Goal: Answer question/provide support

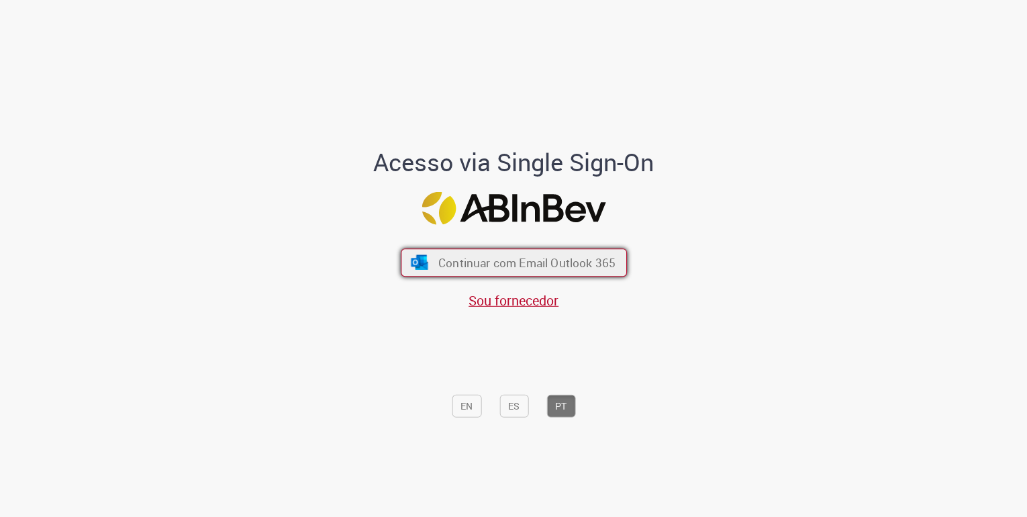
drag, startPoint x: 0, startPoint y: 0, endPoint x: 534, endPoint y: 257, distance: 593.0
click at [534, 257] on span "Continuar com Email Outlook 365" at bounding box center [526, 262] width 177 height 15
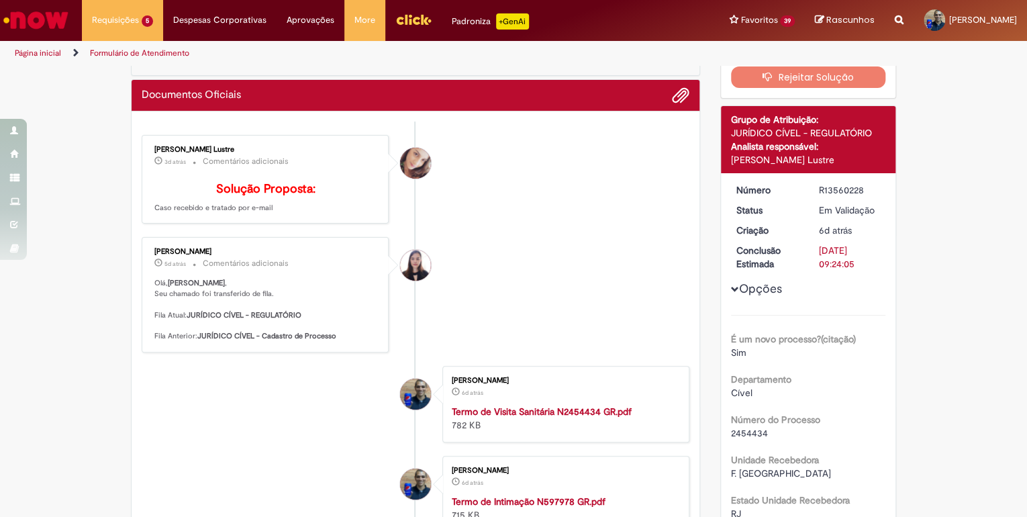
scroll to position [64, 0]
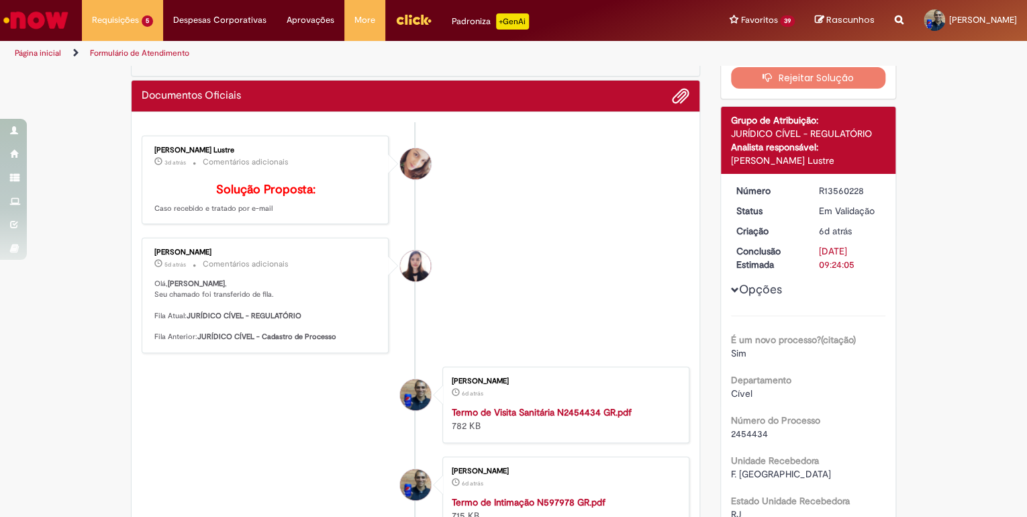
drag, startPoint x: 215, startPoint y: 150, endPoint x: 148, endPoint y: 148, distance: 66.5
click at [148, 148] on div "Paola Stolagli Lustre 3d atrás 3 dias atrás Comentários adicionais Solução Prop…" at bounding box center [265, 180] width 239 height 81
copy div "[PERSON_NAME] Lustre"
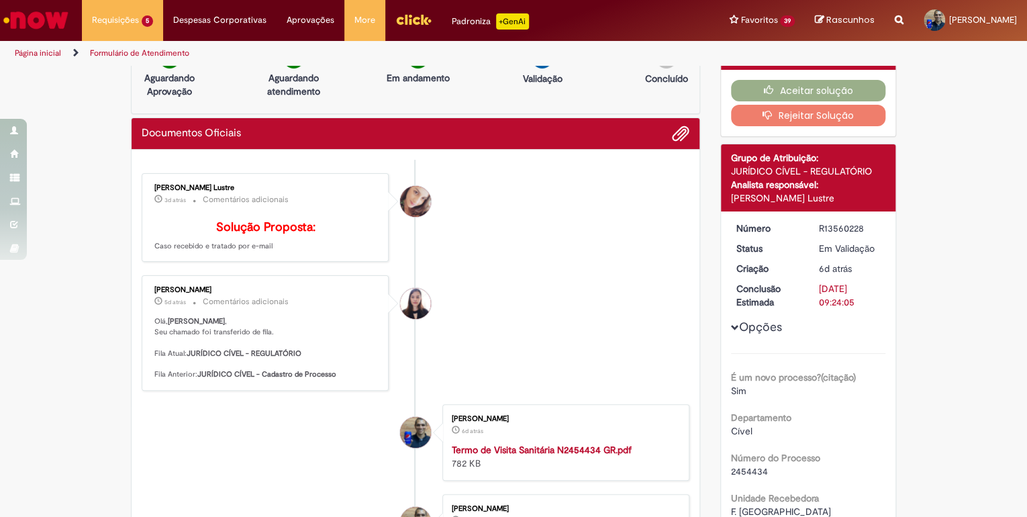
scroll to position [0, 0]
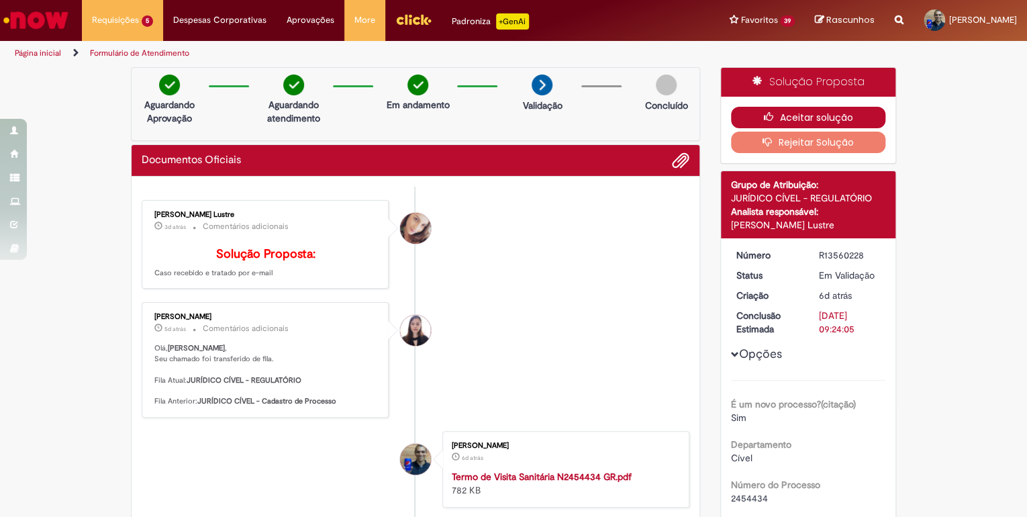
click at [809, 113] on button "Aceitar solução" at bounding box center [808, 117] width 155 height 21
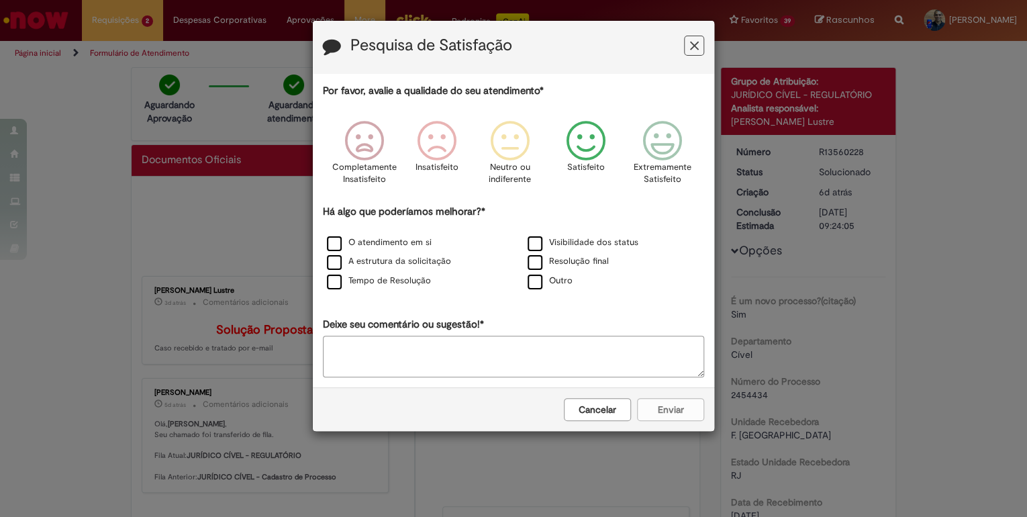
click at [579, 148] on icon "Feedback" at bounding box center [586, 141] width 50 height 40
click at [407, 239] on label "O atendimento em si" at bounding box center [379, 242] width 105 height 13
click at [671, 405] on button "Enviar" at bounding box center [670, 409] width 67 height 23
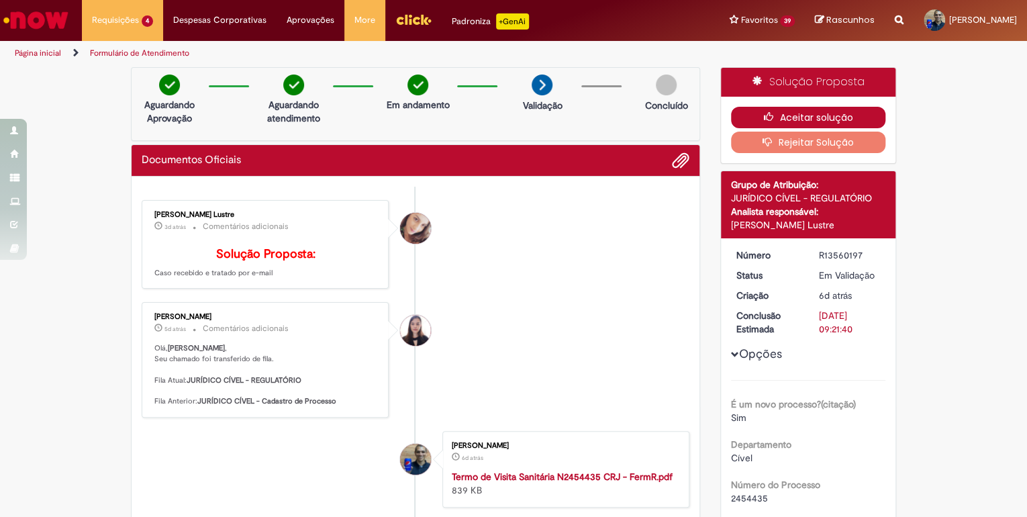
click at [810, 113] on button "Aceitar solução" at bounding box center [808, 117] width 155 height 21
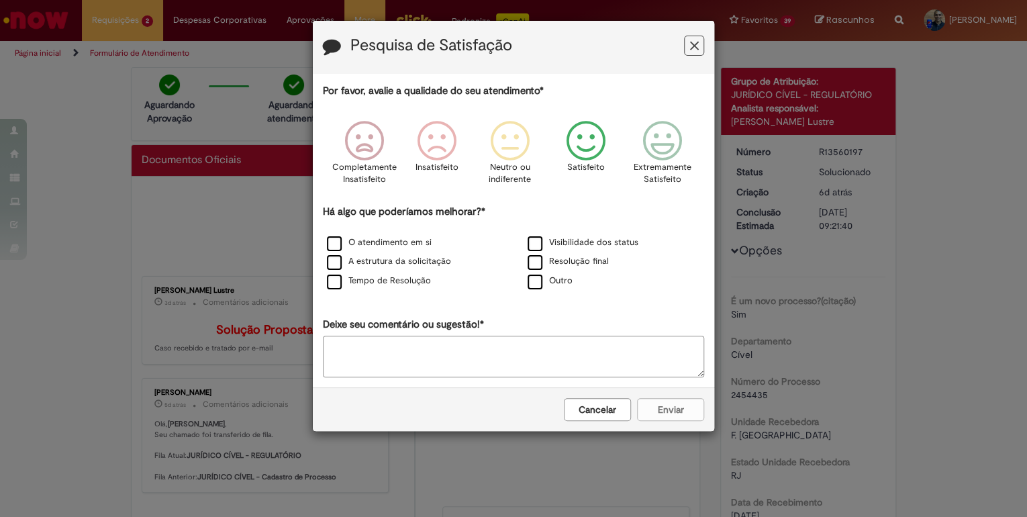
click at [591, 152] on icon "Feedback" at bounding box center [586, 141] width 50 height 40
click at [362, 244] on label "O atendimento em si" at bounding box center [379, 242] width 105 height 13
click at [671, 414] on button "Enviar" at bounding box center [670, 409] width 67 height 23
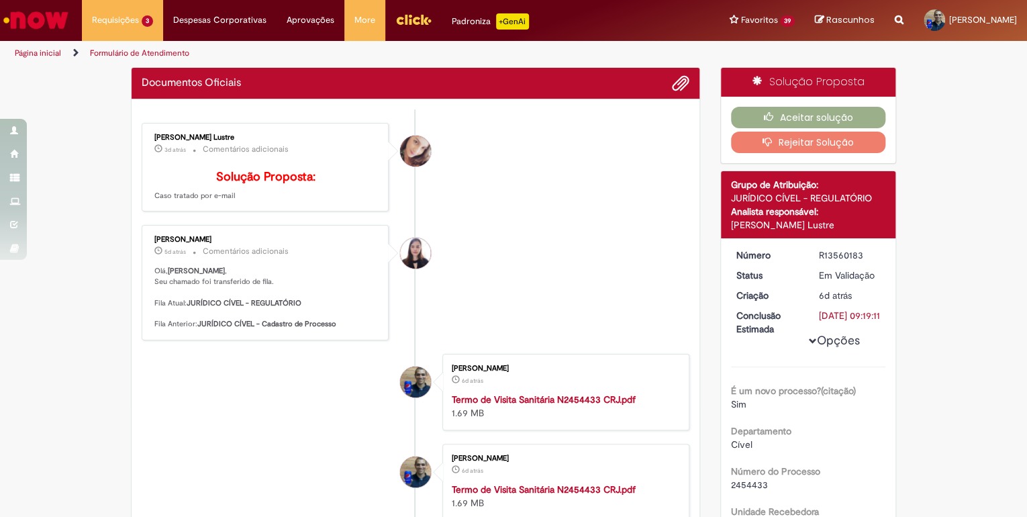
click at [841, 255] on div "R13560183" at bounding box center [849, 254] width 62 height 13
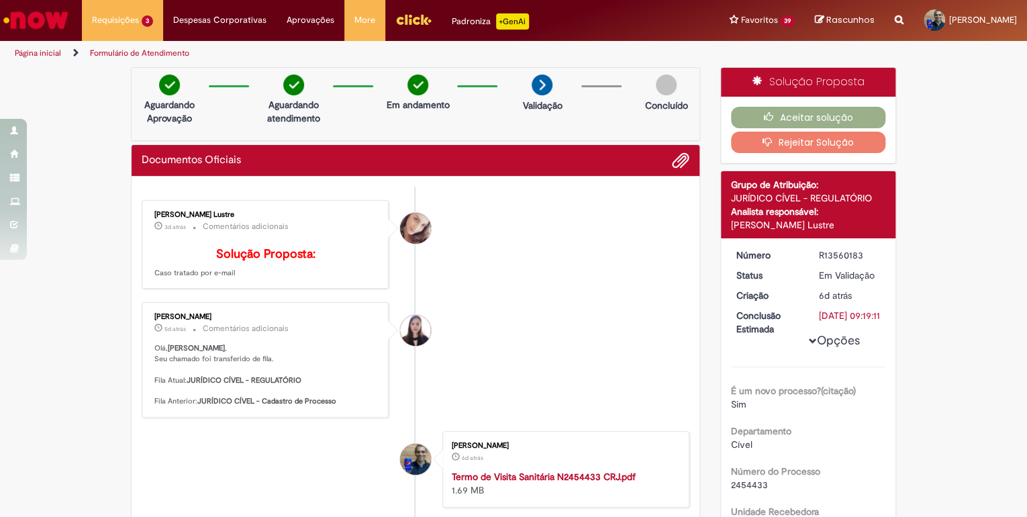
copy div "R13560183"
click at [696, 279] on div "Documentos Oficiais Enviar Paola Stolagli Lustre 3d atrás 3 dias atrás Comentár…" at bounding box center [415, 493] width 569 height 699
click at [824, 112] on button "Aceitar solução" at bounding box center [808, 117] width 155 height 21
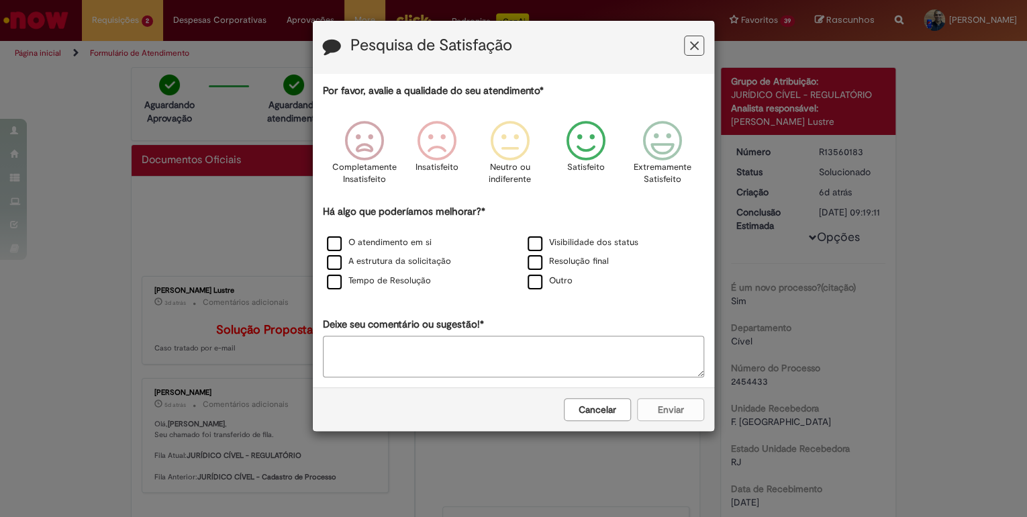
click at [583, 142] on icon "Feedback" at bounding box center [586, 141] width 50 height 40
click at [354, 236] on label "O atendimento em si" at bounding box center [379, 242] width 105 height 13
drag, startPoint x: 367, startPoint y: 276, endPoint x: 389, endPoint y: 287, distance: 25.5
click at [367, 276] on label "Tempo de Resolução" at bounding box center [379, 281] width 104 height 13
click at [671, 408] on button "Enviar" at bounding box center [670, 409] width 67 height 23
